Goal: Information Seeking & Learning: Check status

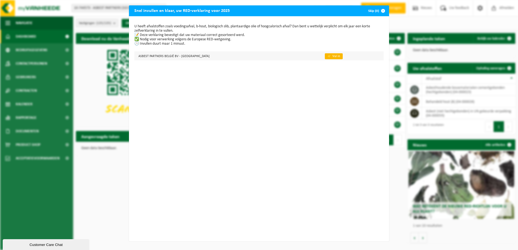
click at [325, 55] on link "👉 Vul in" at bounding box center [334, 56] width 18 height 6
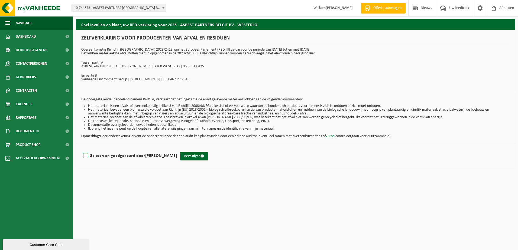
click at [101, 155] on label "Gelezen en goedgekeurd door NIKKI PEETERS" at bounding box center [129, 156] width 95 height 8
click at [177, 149] on input "Gelezen en goedgekeurd door NIKKI PEETERS" at bounding box center [177, 149] width 0 height 0
checkbox input "true"
click at [33, 36] on span "Dashboard" at bounding box center [26, 37] width 20 height 14
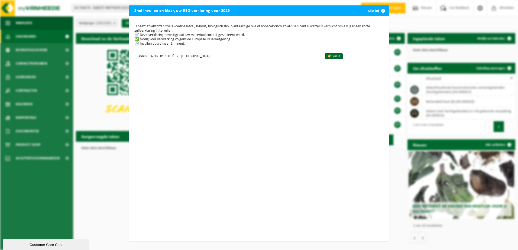
click at [368, 10] on button "Skip (0)" at bounding box center [376, 10] width 25 height 11
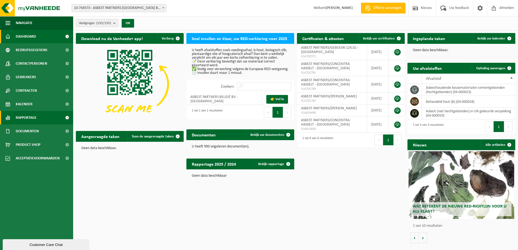
click at [37, 120] on link "Rapportage" at bounding box center [36, 118] width 73 height 14
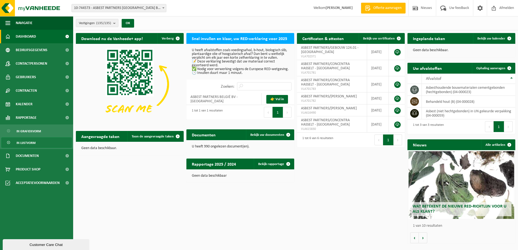
click at [30, 143] on span "In lijstvorm" at bounding box center [26, 143] width 19 height 10
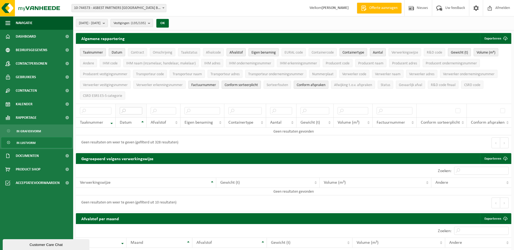
click at [130, 109] on input "text" at bounding box center [131, 110] width 22 height 7
click at [123, 110] on input "text" at bounding box center [131, 110] width 22 height 7
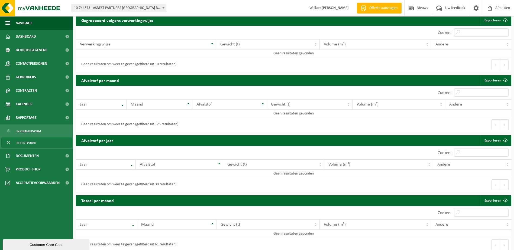
scroll to position [142, 0]
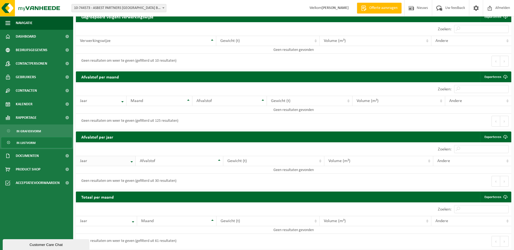
click at [132, 160] on th "Jaar" at bounding box center [106, 161] width 60 height 10
click at [130, 160] on th "Jaar" at bounding box center [106, 161] width 60 height 10
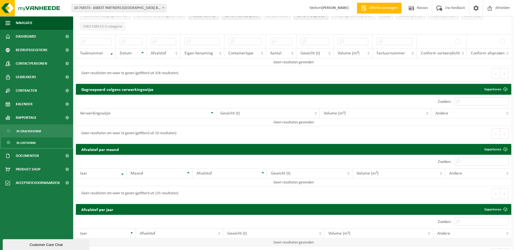
scroll to position [0, 0]
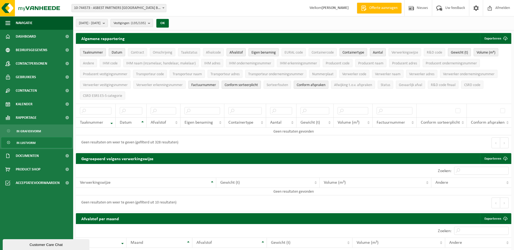
drag, startPoint x: 408, startPoint y: 83, endPoint x: 397, endPoint y: 90, distance: 13.3
click at [409, 83] on span "Gevaarlijk afval" at bounding box center [410, 85] width 23 height 4
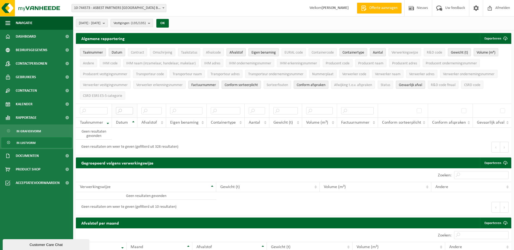
click at [128, 109] on input "text" at bounding box center [124, 110] width 17 height 7
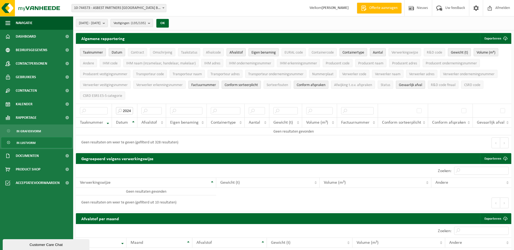
type input "2024"
drag, startPoint x: 495, startPoint y: 7, endPoint x: 482, endPoint y: 1, distance: 14.4
click at [495, 7] on span "Afmelden" at bounding box center [502, 8] width 17 height 16
